Goal: Complete application form

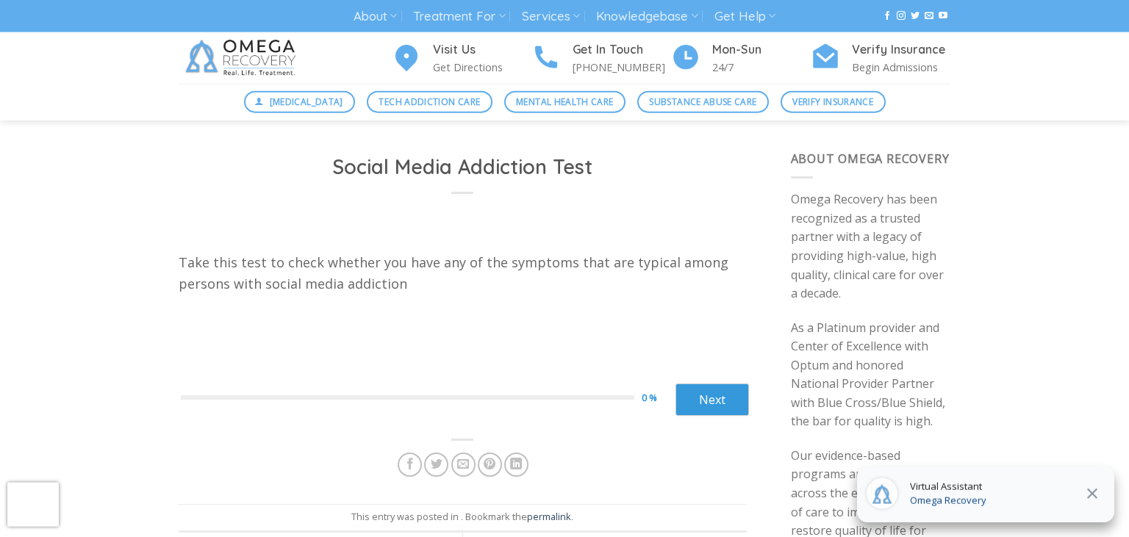
scroll to position [7, 0]
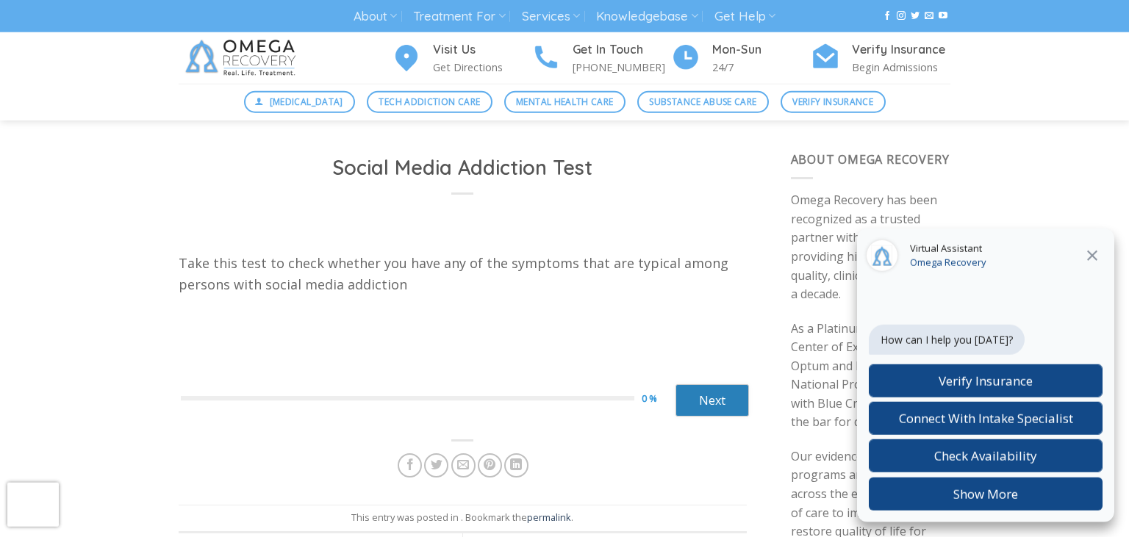
click at [697, 396] on link "Next" at bounding box center [711, 400] width 73 height 32
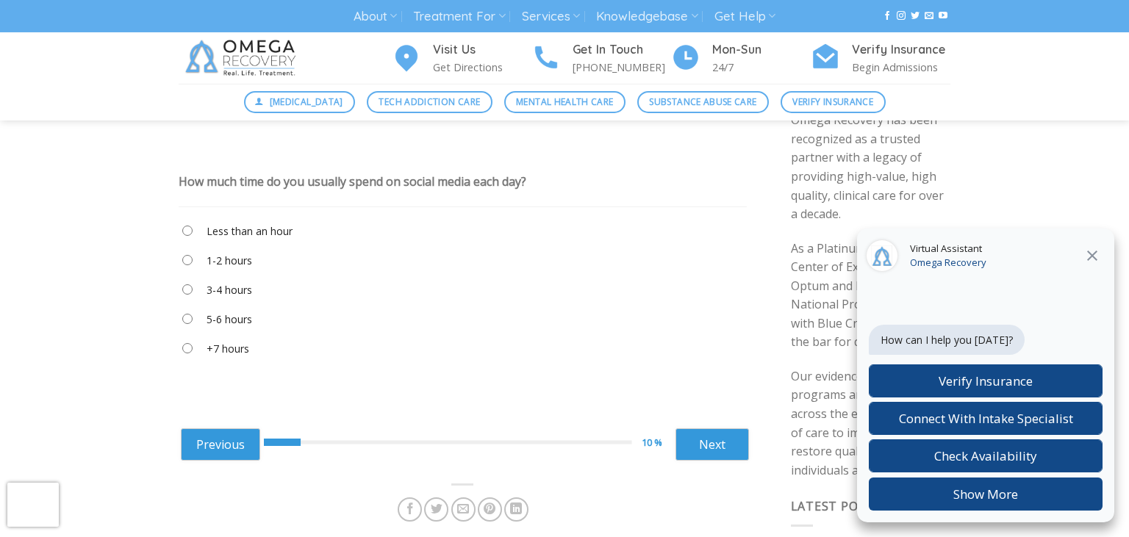
scroll to position [85, 0]
click at [236, 329] on label "5-6 hours" at bounding box center [229, 321] width 46 height 16
click at [705, 462] on link "Next" at bounding box center [711, 446] width 73 height 32
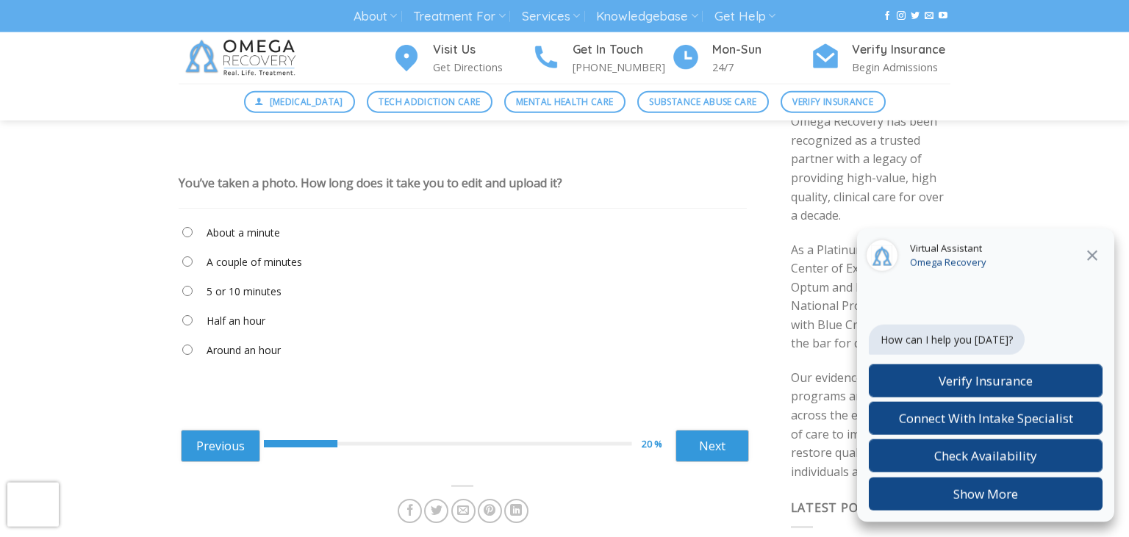
click at [267, 300] on label "5 or 10 minutes" at bounding box center [243, 292] width 75 height 16
click at [708, 456] on link "Next" at bounding box center [711, 446] width 73 height 32
click at [264, 329] on label "When I’m eating" at bounding box center [244, 321] width 76 height 16
click at [701, 462] on link "Next" at bounding box center [711, 446] width 73 height 32
click at [290, 270] on label "Only with certain people" at bounding box center [263, 262] width 115 height 16
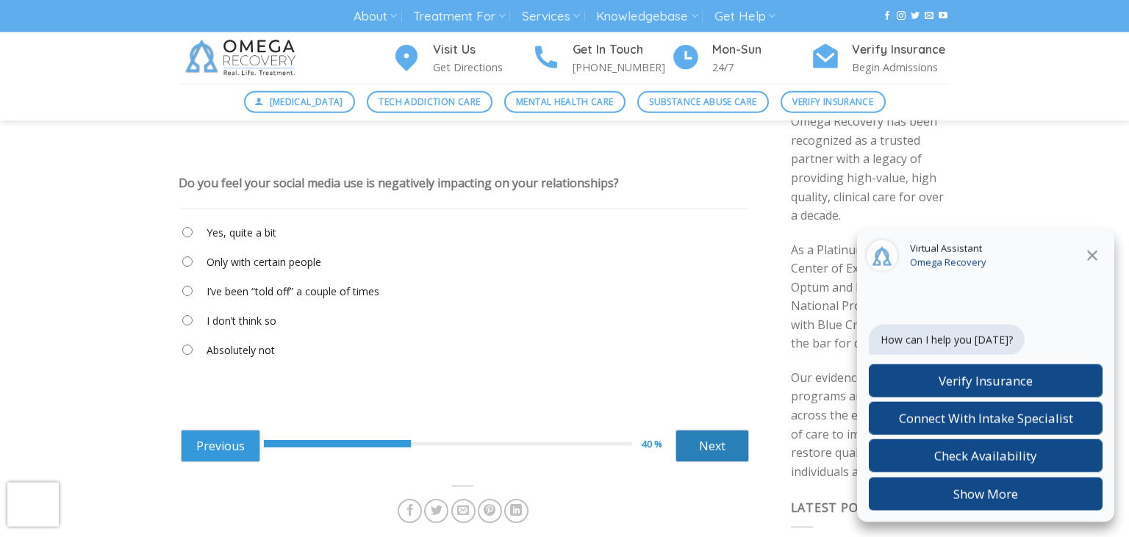
click at [716, 460] on link "Next" at bounding box center [711, 446] width 73 height 32
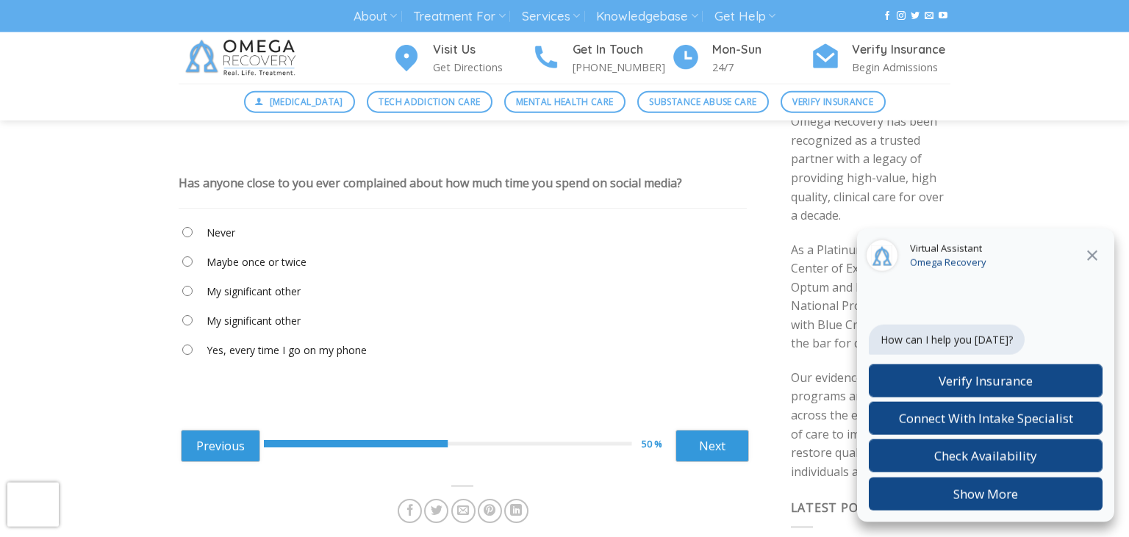
click at [275, 270] on label "Maybe once or twice" at bounding box center [256, 262] width 100 height 16
click at [703, 462] on link "Next" at bounding box center [711, 446] width 73 height 32
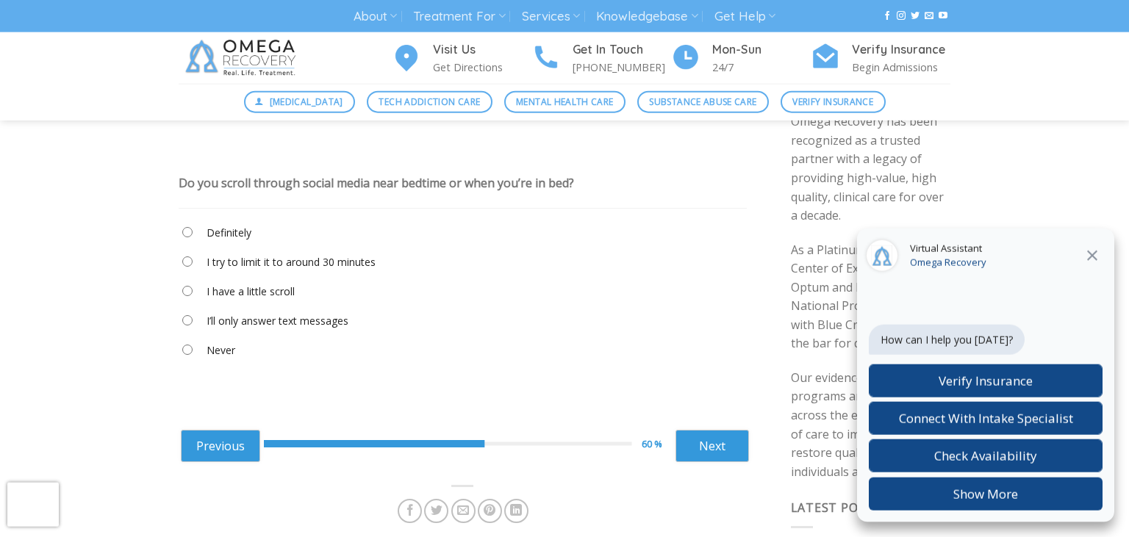
click at [245, 241] on label "Definitely" at bounding box center [228, 233] width 45 height 16
click at [702, 462] on link "Next" at bounding box center [711, 446] width 73 height 32
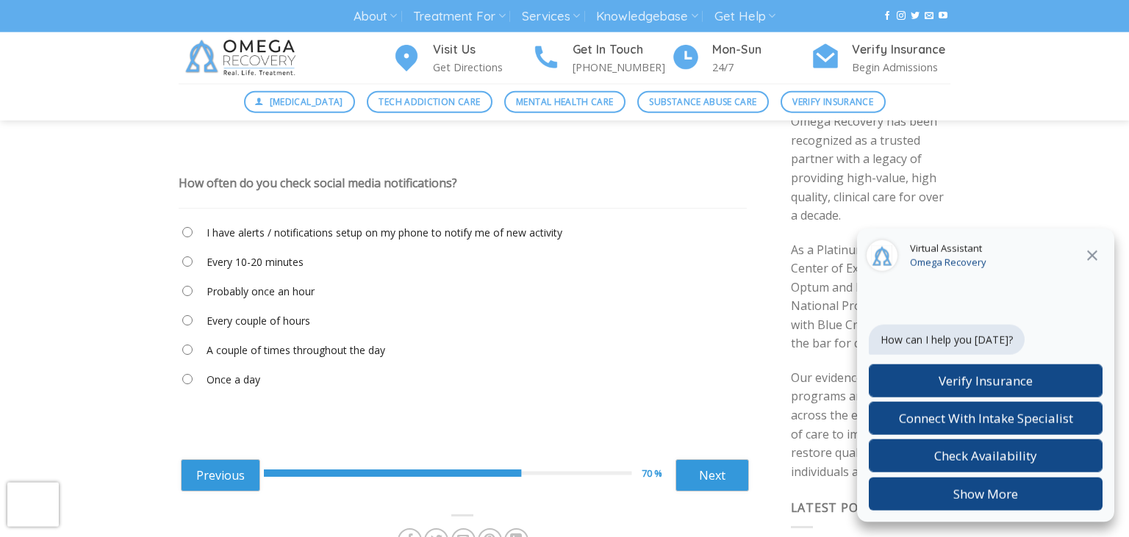
click at [381, 241] on label "I have alerts / notifications setup on my phone to notify me of new activity" at bounding box center [384, 233] width 356 height 16
click at [701, 481] on div "Previous 70 % Next ****** Next" at bounding box center [465, 474] width 568 height 58
click at [703, 492] on link "Next" at bounding box center [711, 475] width 73 height 32
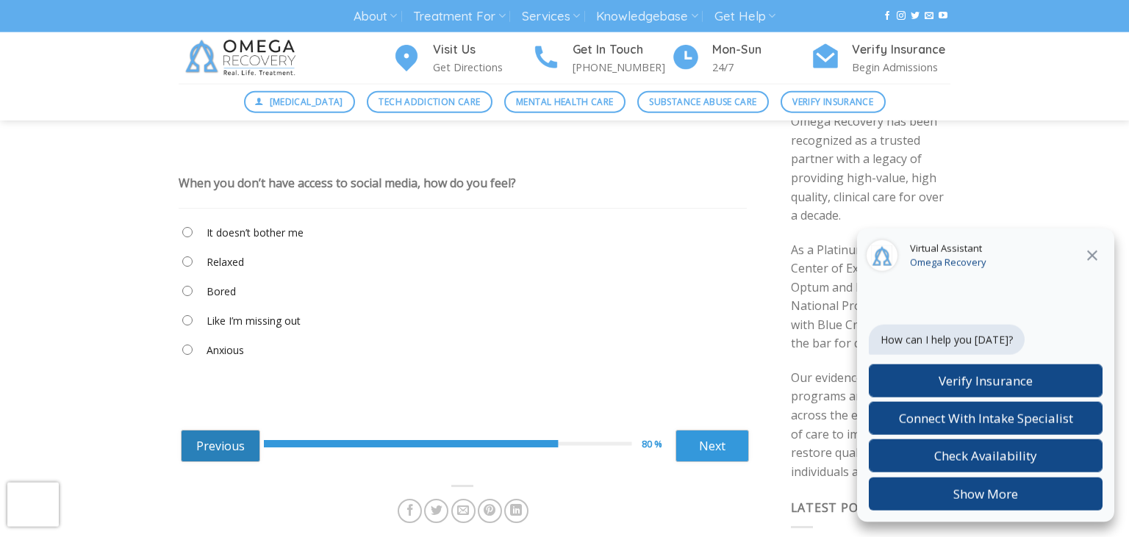
click at [204, 462] on link "Previous" at bounding box center [220, 446] width 79 height 32
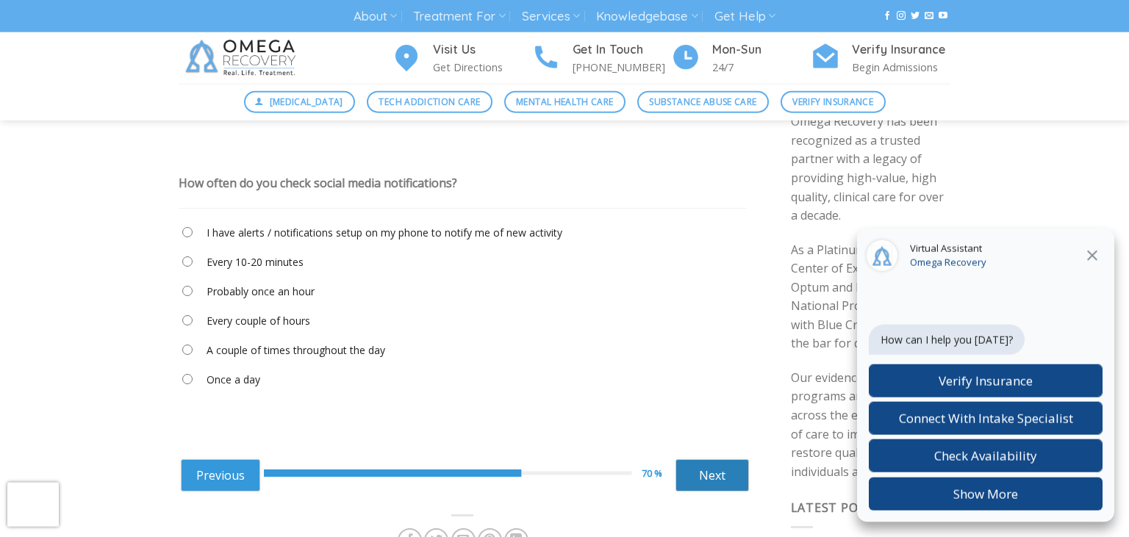
click at [703, 491] on link "Next" at bounding box center [711, 475] width 73 height 32
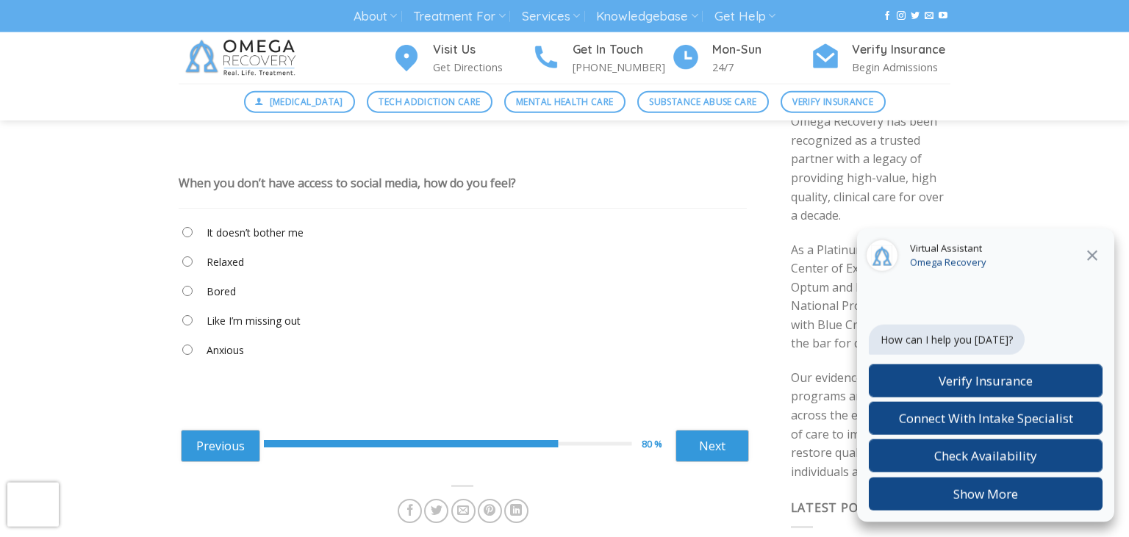
click at [229, 359] on label "Anxious" at bounding box center [224, 350] width 37 height 16
click at [738, 462] on link "Next" at bounding box center [711, 446] width 73 height 32
click at [303, 359] on label "Embarrassed, I’d delete it" at bounding box center [266, 350] width 120 height 16
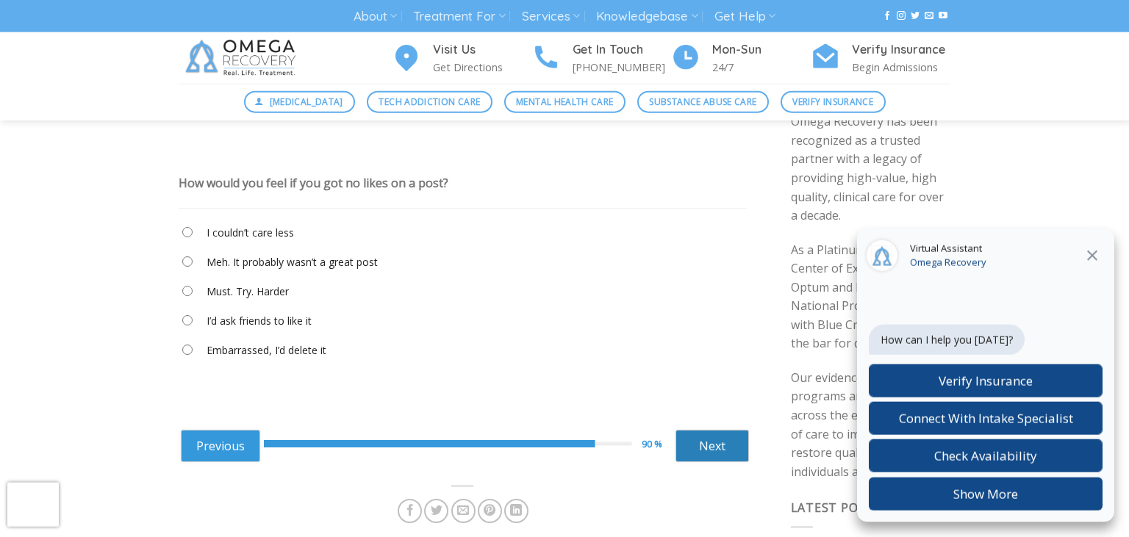
click at [711, 462] on link "Next" at bounding box center [711, 446] width 73 height 32
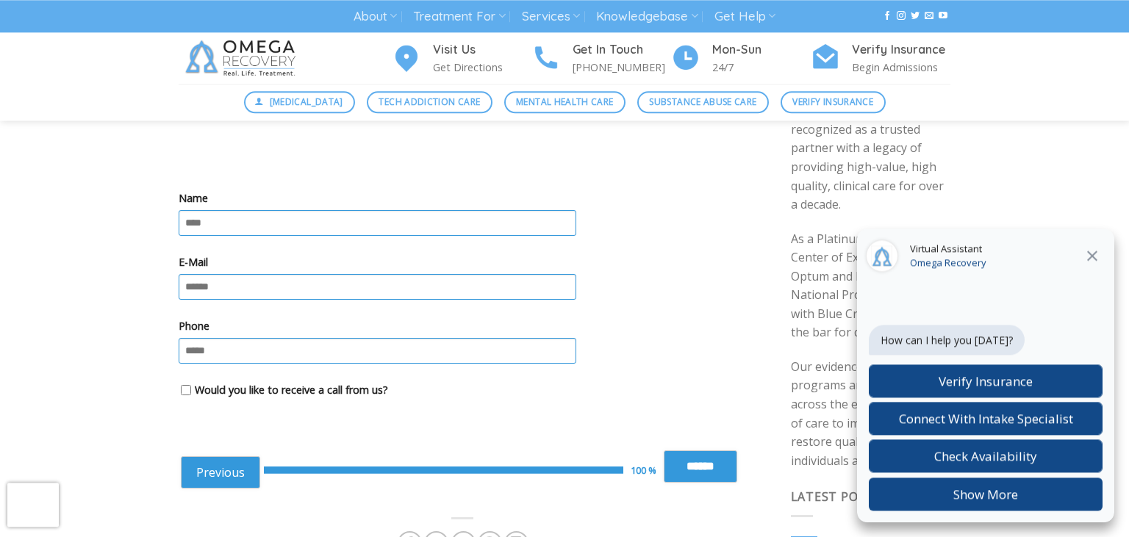
scroll to position [0, 0]
